Goal: Information Seeking & Learning: Check status

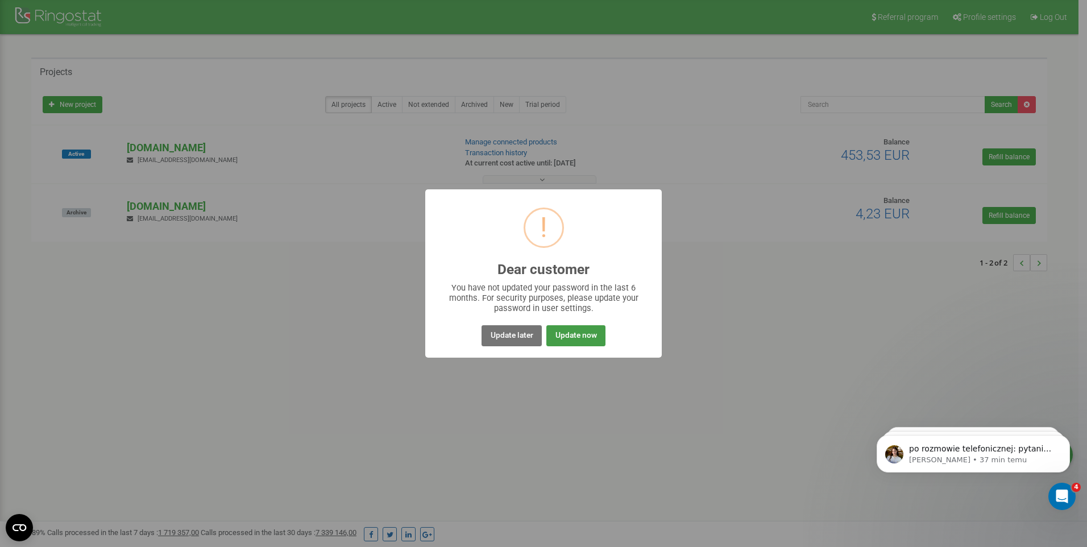
click at [568, 333] on button "Update now" at bounding box center [576, 335] width 59 height 21
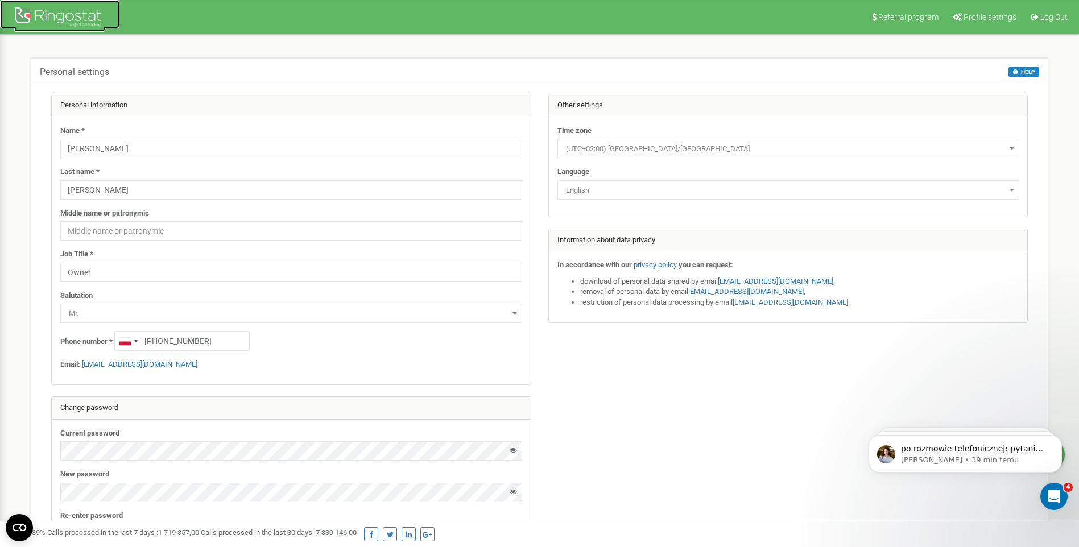
click at [95, 13] on div at bounding box center [59, 18] width 91 height 27
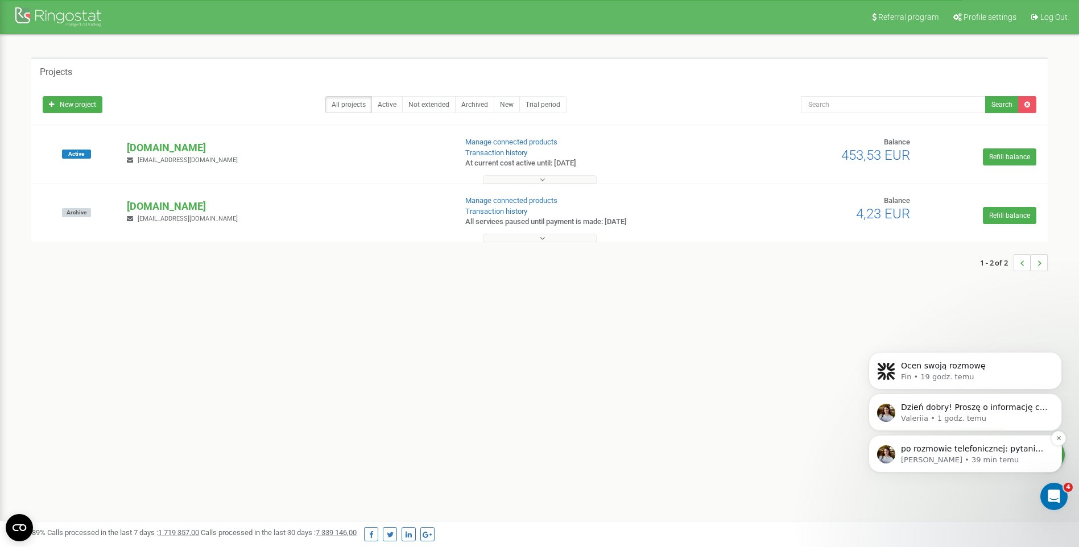
click at [1014, 448] on p "po rozmowie telefonicznej: pytanie ds automatycznych sms zgłoszone do programis…" at bounding box center [974, 449] width 147 height 11
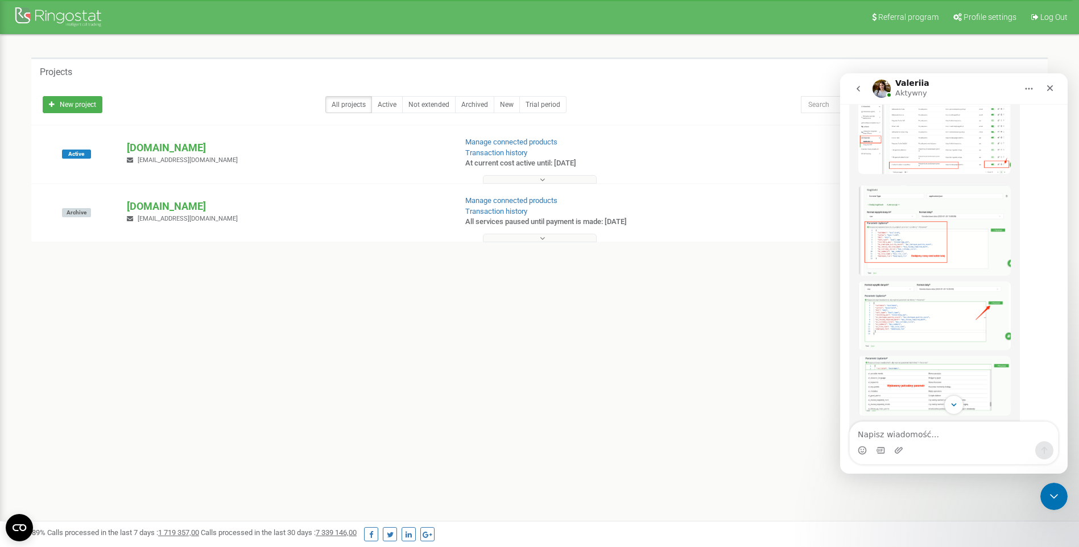
scroll to position [578, 0]
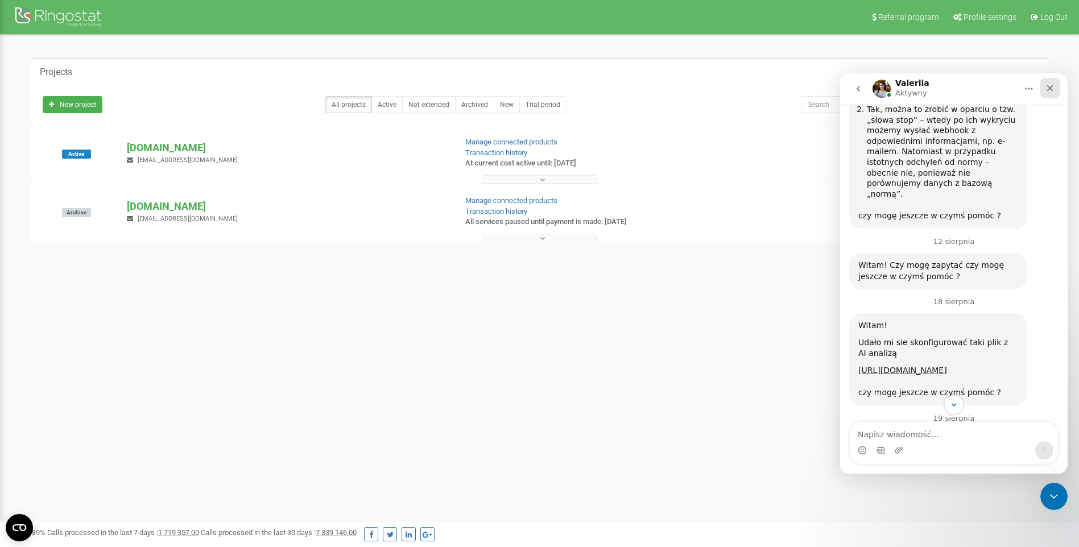
click at [1055, 87] on div "Zamknij" at bounding box center [1050, 88] width 20 height 20
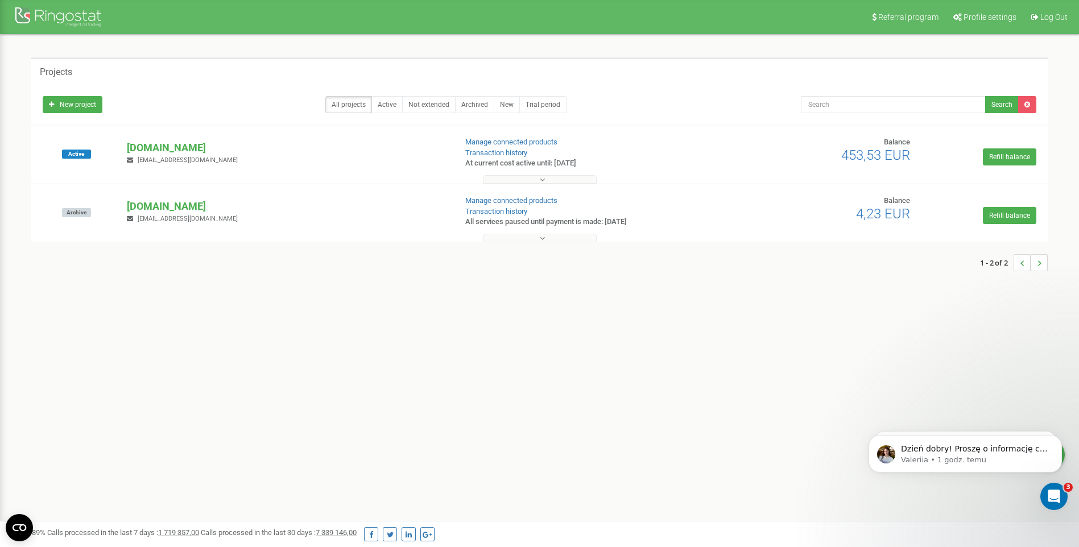
scroll to position [1203, 0]
click at [155, 146] on p "[DOMAIN_NAME]" at bounding box center [287, 147] width 320 height 15
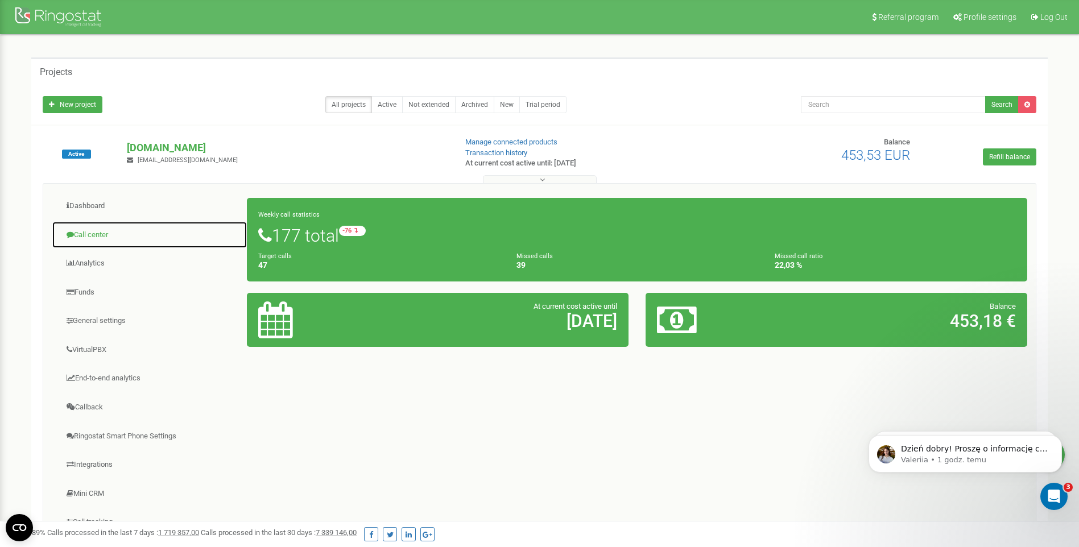
click at [105, 239] on link "Call center" at bounding box center [150, 235] width 196 height 28
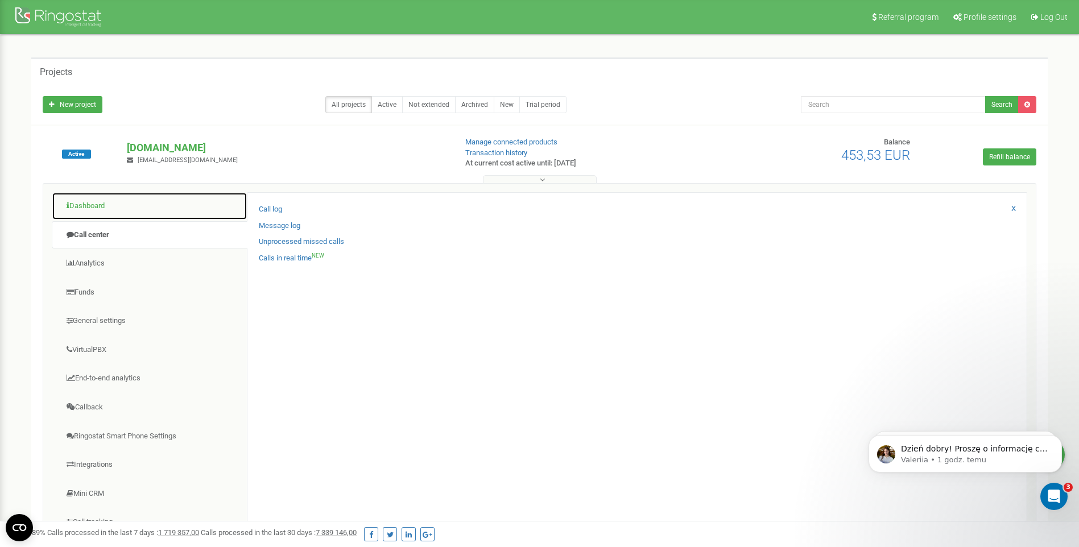
click at [98, 209] on link "Dashboard" at bounding box center [150, 206] width 196 height 28
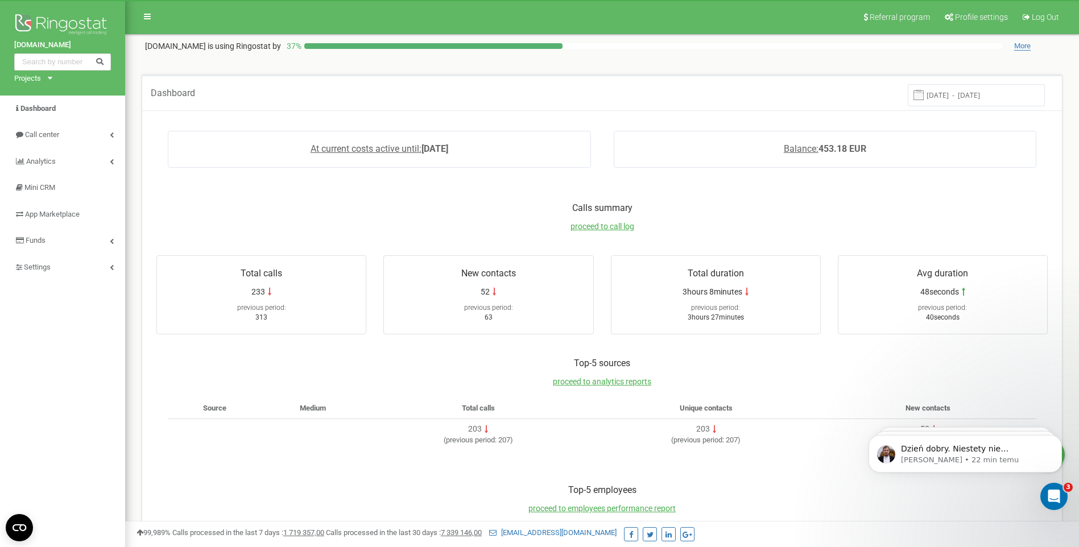
click at [285, 276] on div "Total calls" at bounding box center [261, 276] width 197 height 19
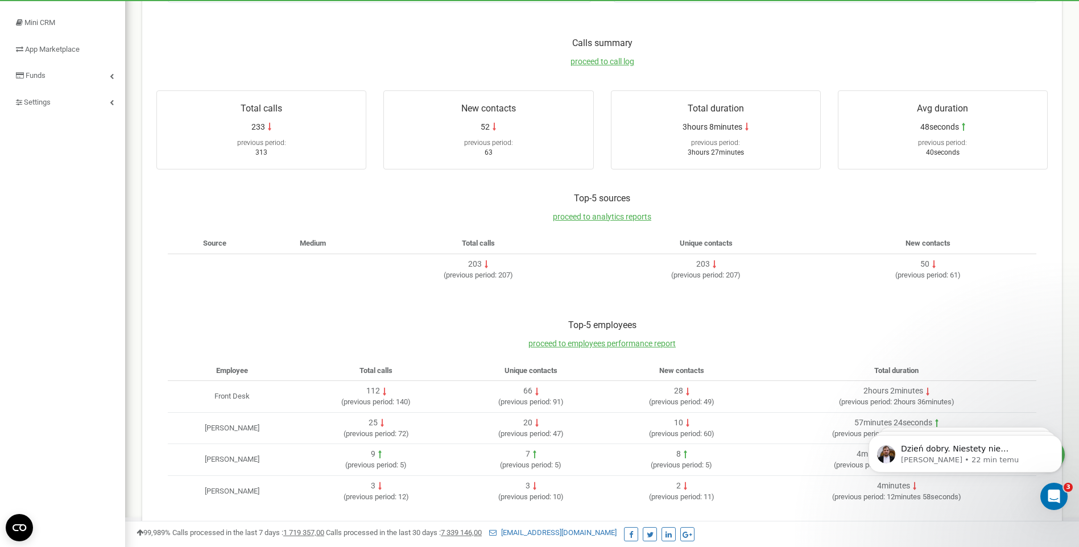
scroll to position [172, 0]
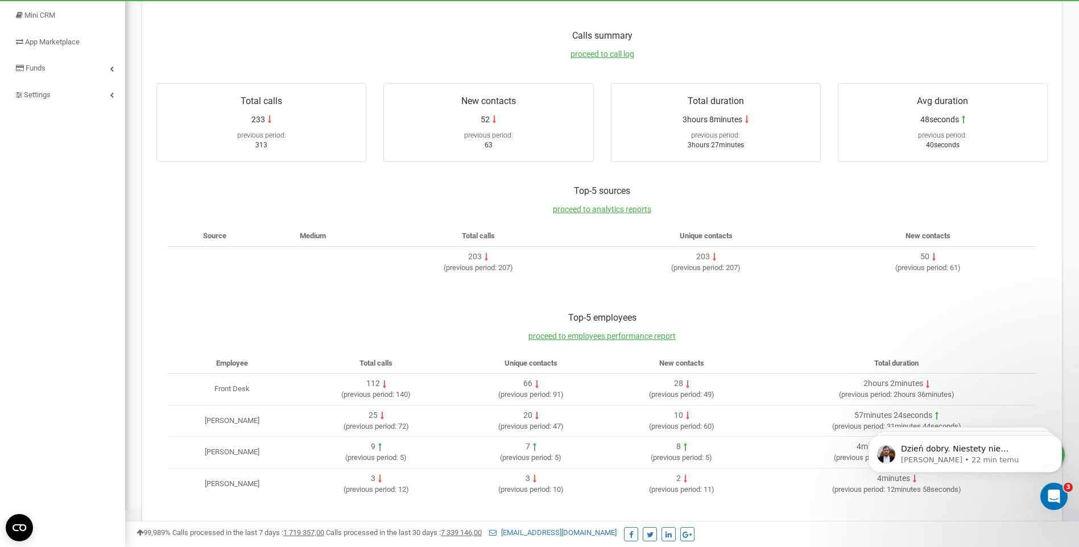
click at [246, 386] on td "Front Desk" at bounding box center [232, 390] width 129 height 32
click at [318, 107] on div "Total calls" at bounding box center [261, 104] width 197 height 19
click at [262, 129] on div "previous period:" at bounding box center [261, 132] width 197 height 15
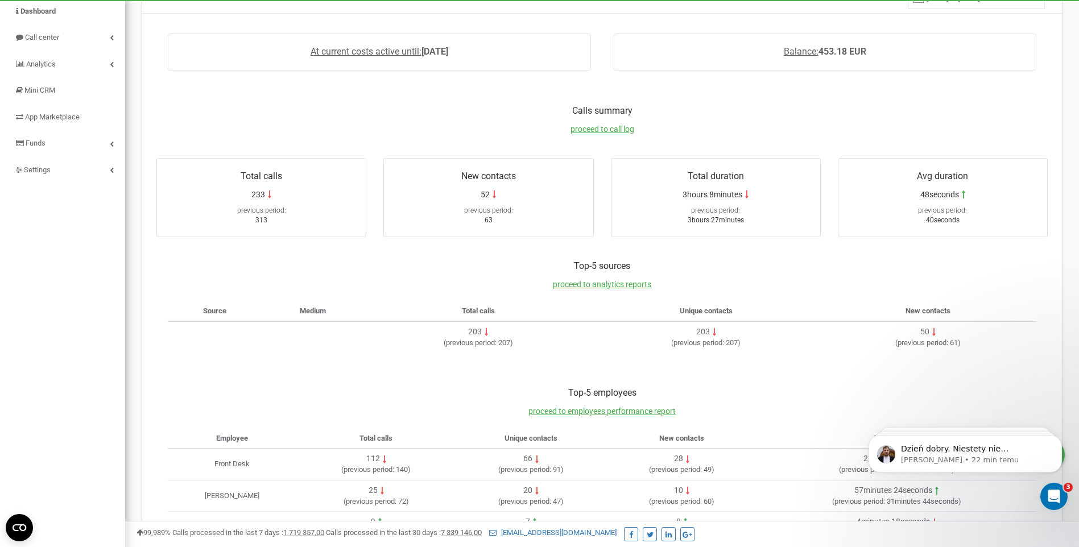
scroll to position [0, 0]
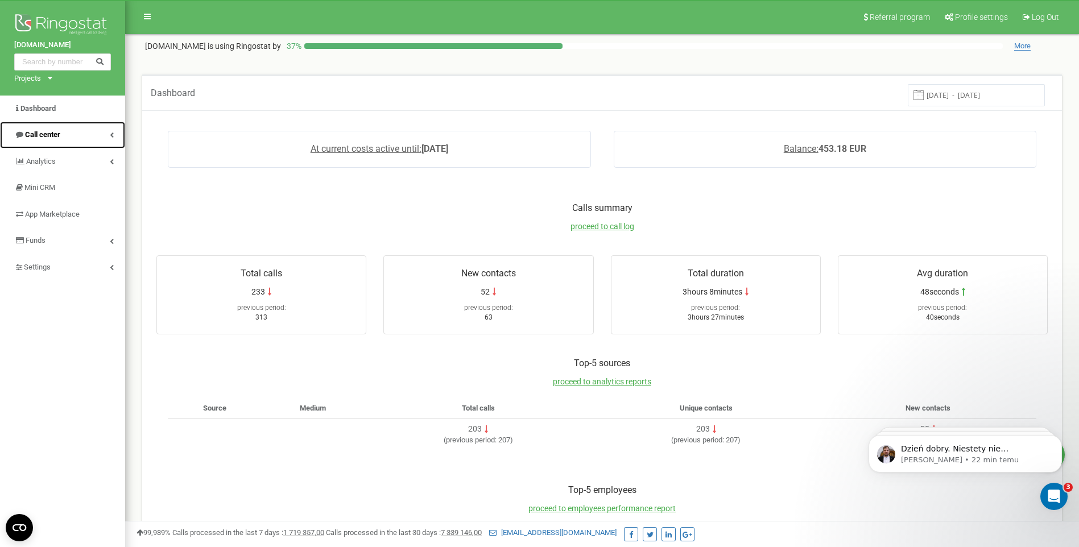
click at [65, 131] on link "Call center" at bounding box center [62, 135] width 125 height 27
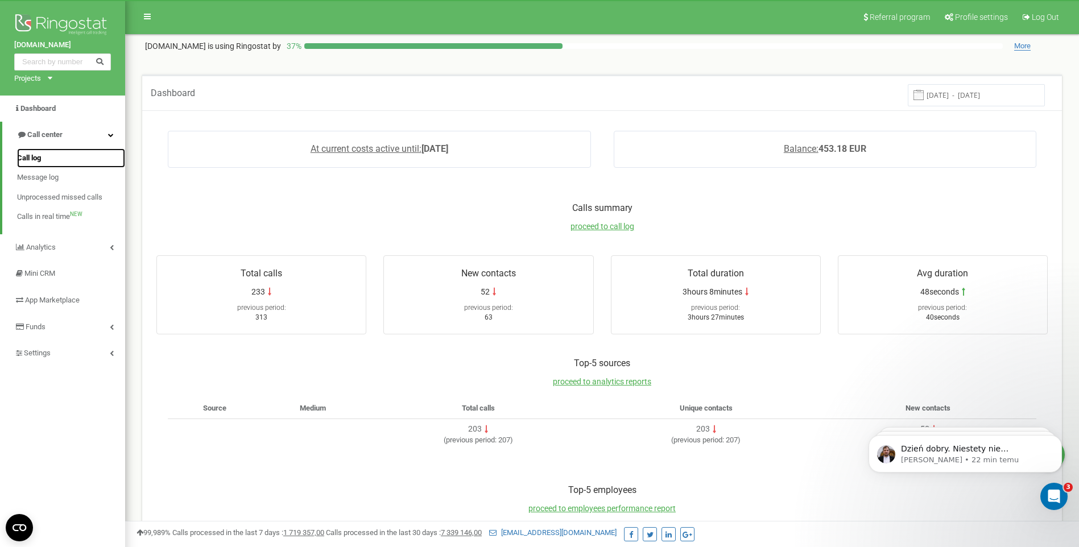
click at [42, 165] on link "Call log" at bounding box center [71, 158] width 108 height 20
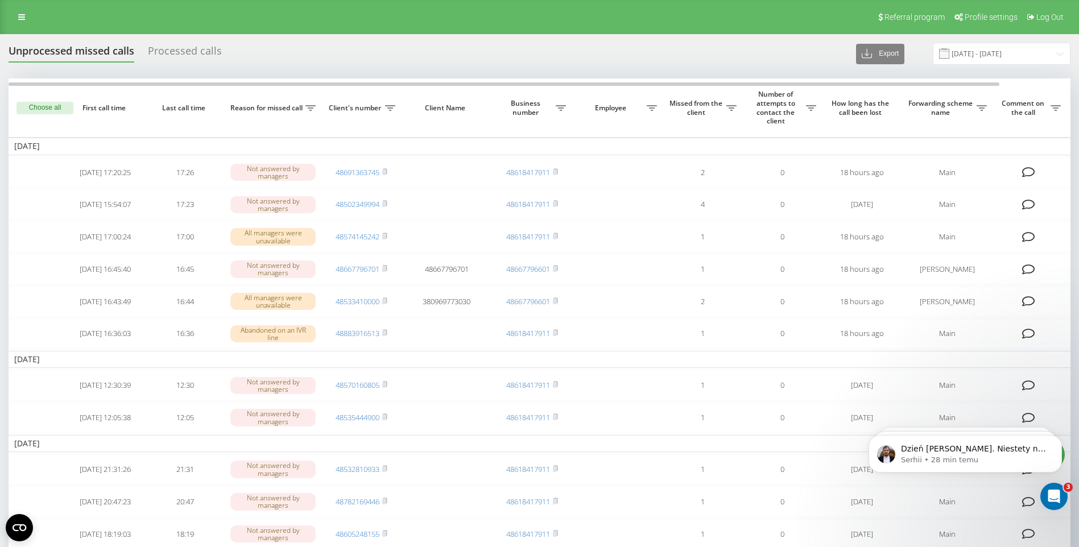
click at [198, 53] on div "Processed calls" at bounding box center [185, 54] width 74 height 18
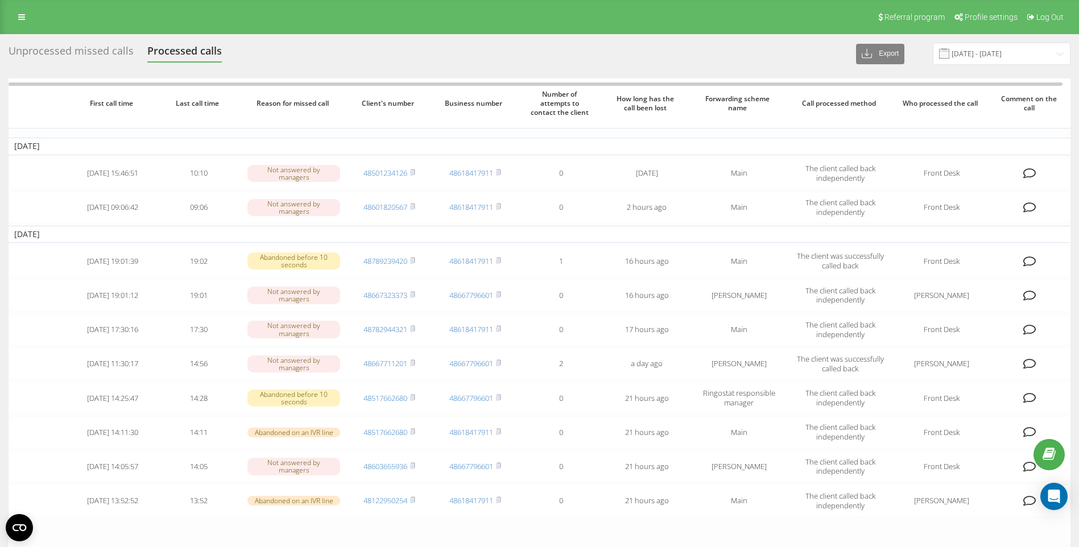
click at [122, 49] on div "Unprocessed missed calls" at bounding box center [71, 54] width 125 height 18
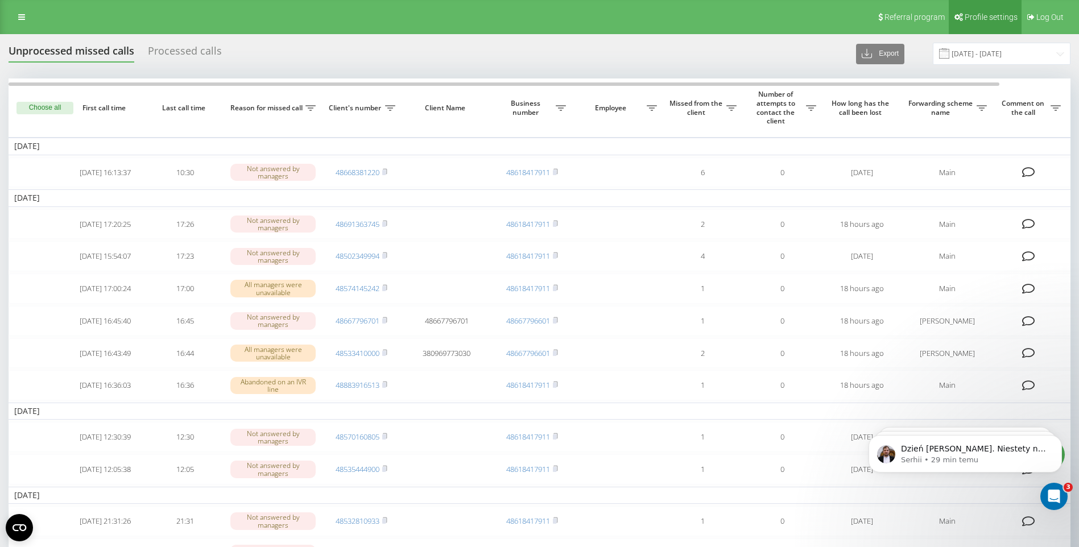
click at [994, 20] on span "Profile settings" at bounding box center [990, 17] width 53 height 9
